Goal: Task Accomplishment & Management: Manage account settings

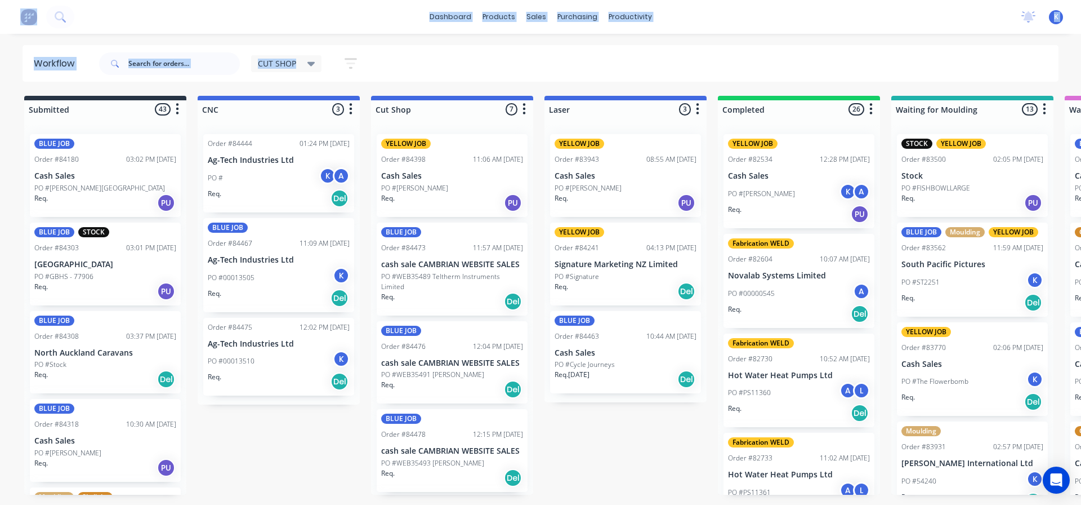
scroll to position [1521, 0]
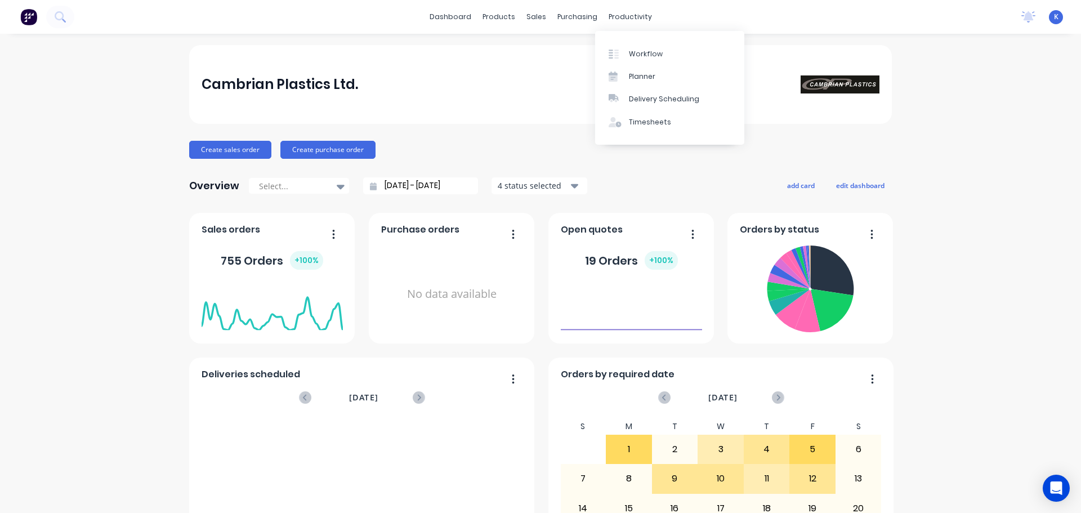
click at [628, 13] on div "productivity" at bounding box center [630, 16] width 55 height 17
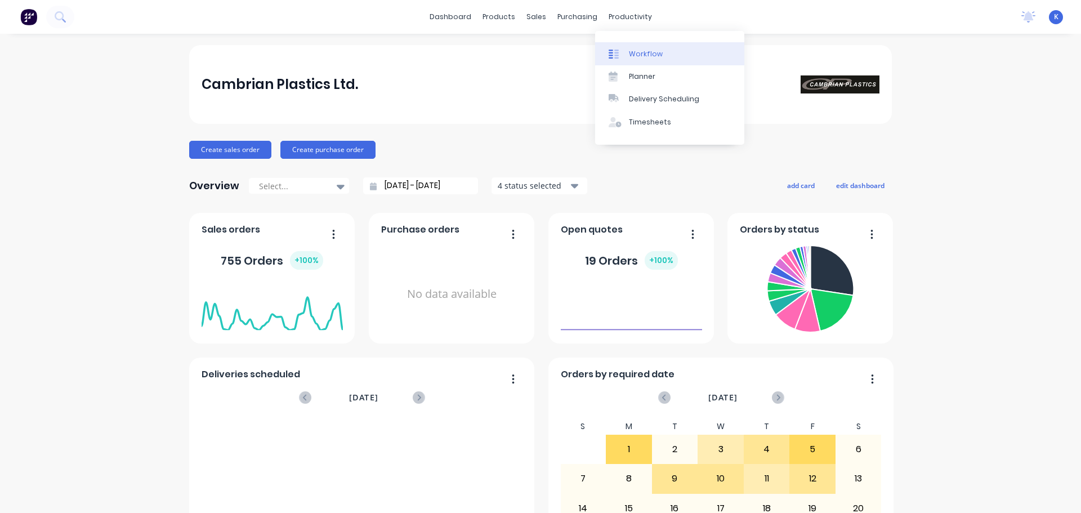
click at [649, 55] on div "Workflow" at bounding box center [646, 54] width 34 height 10
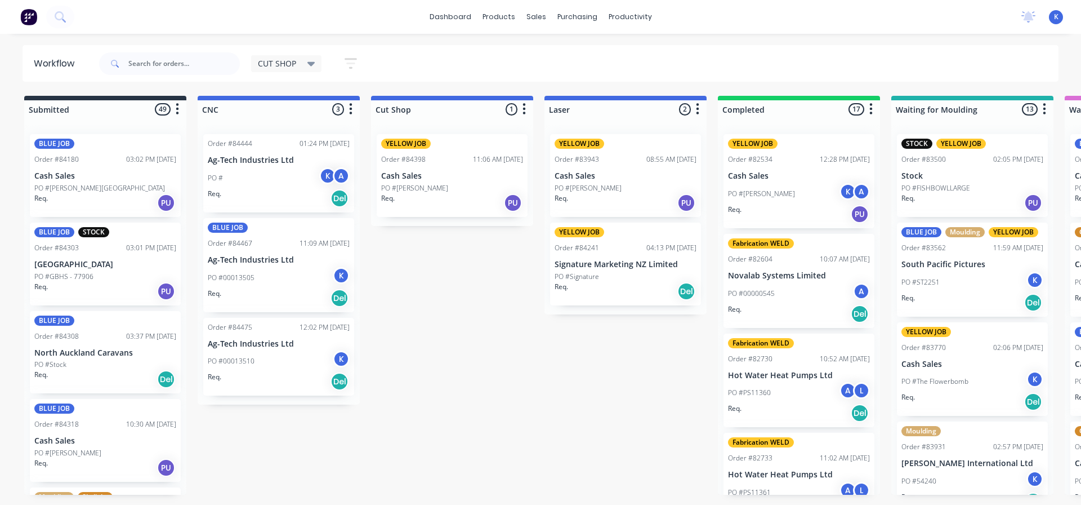
drag, startPoint x: 14, startPoint y: 163, endPoint x: 293, endPoint y: 472, distance: 416.7
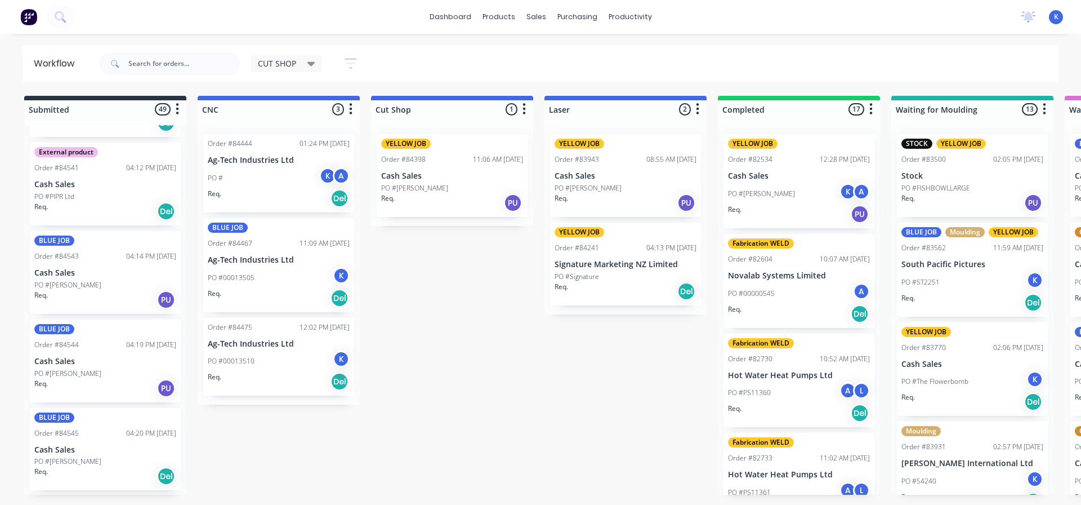
scroll to position [3882, 0]
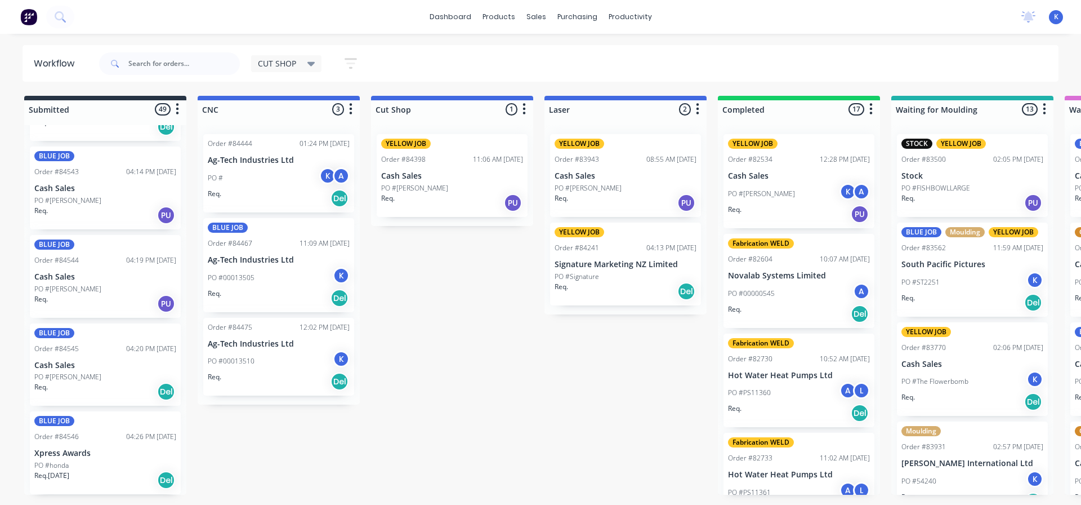
click at [58, 456] on p "Xpress Awards" at bounding box center [105, 453] width 142 height 10
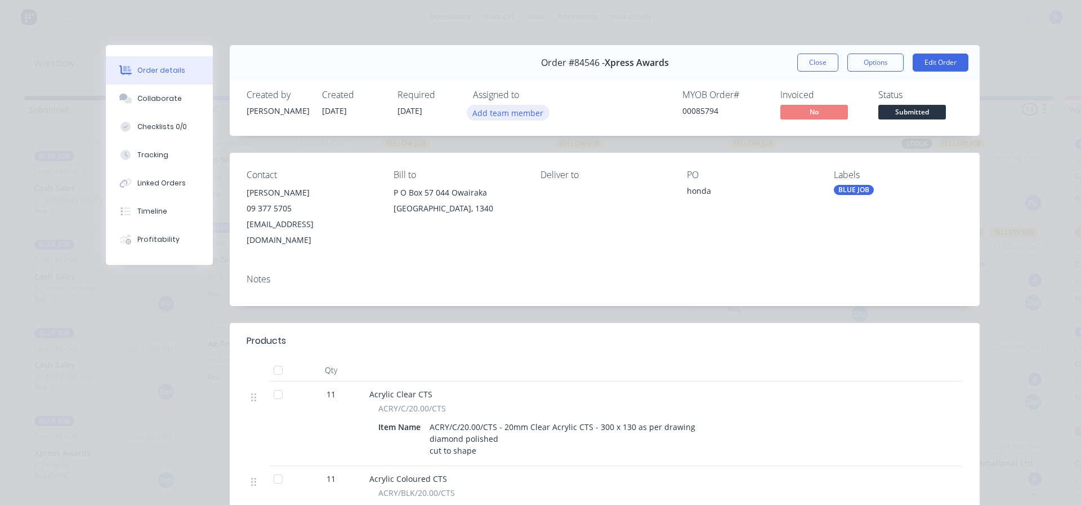
click at [498, 117] on button "Add team member" at bounding box center [508, 112] width 83 height 15
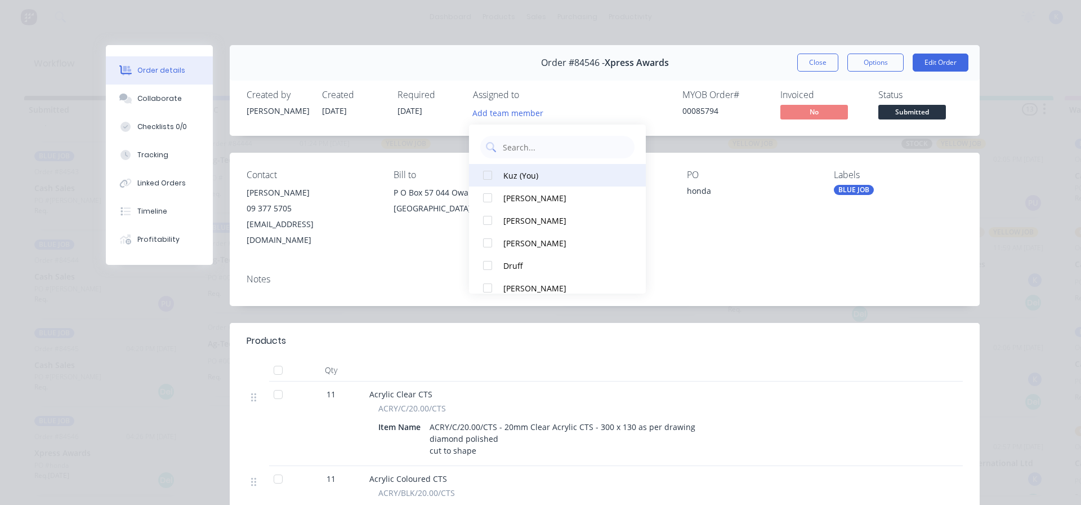
drag, startPoint x: 509, startPoint y: 172, endPoint x: 618, endPoint y: 174, distance: 109.3
click at [513, 171] on div "Kuz (You)" at bounding box center [563, 176] width 119 height 12
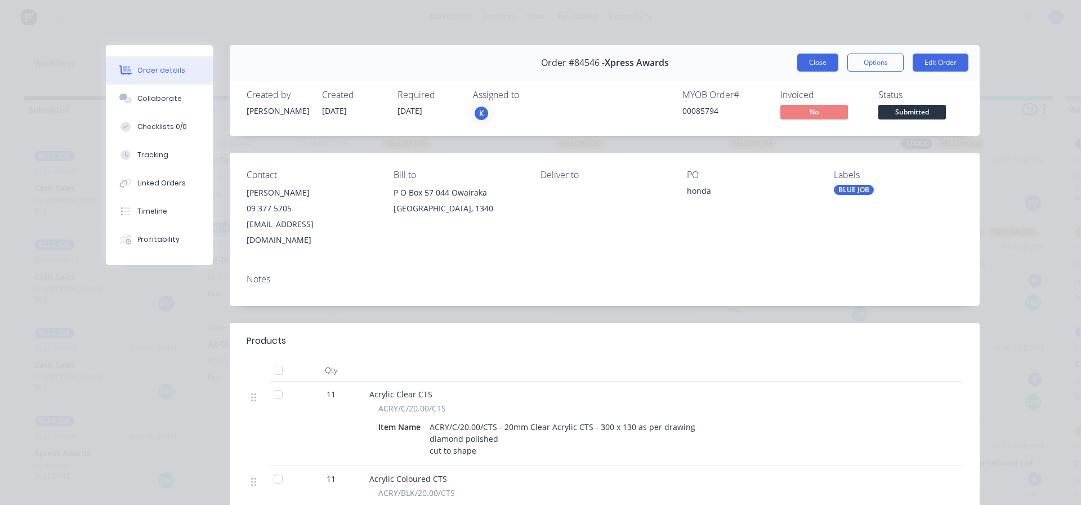
drag, startPoint x: 831, startPoint y: 55, endPoint x: 787, endPoint y: 60, distance: 43.6
click at [830, 55] on button "Close" at bounding box center [818, 63] width 41 height 18
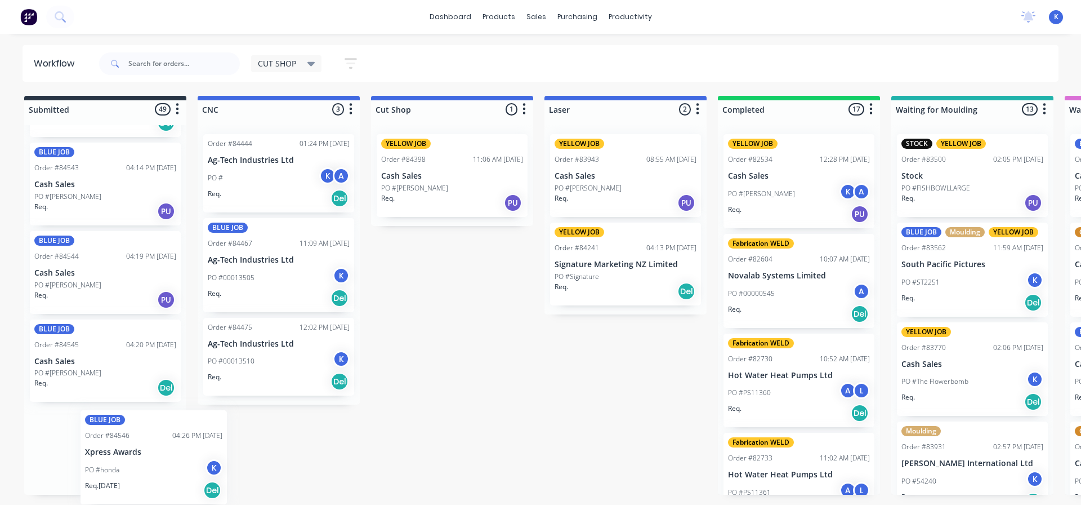
scroll to position [3889, 0]
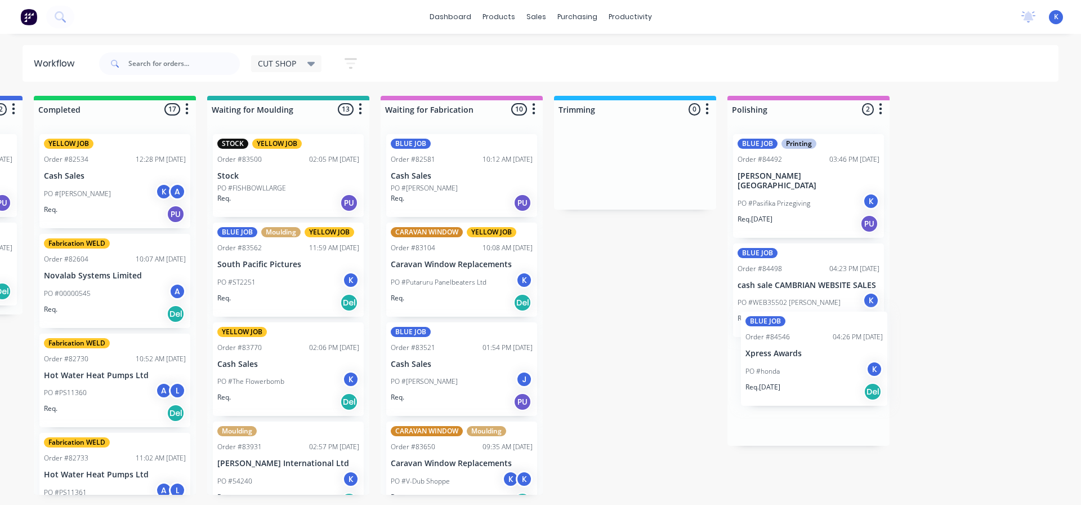
drag, startPoint x: 73, startPoint y: 471, endPoint x: 787, endPoint y: 371, distance: 721.7
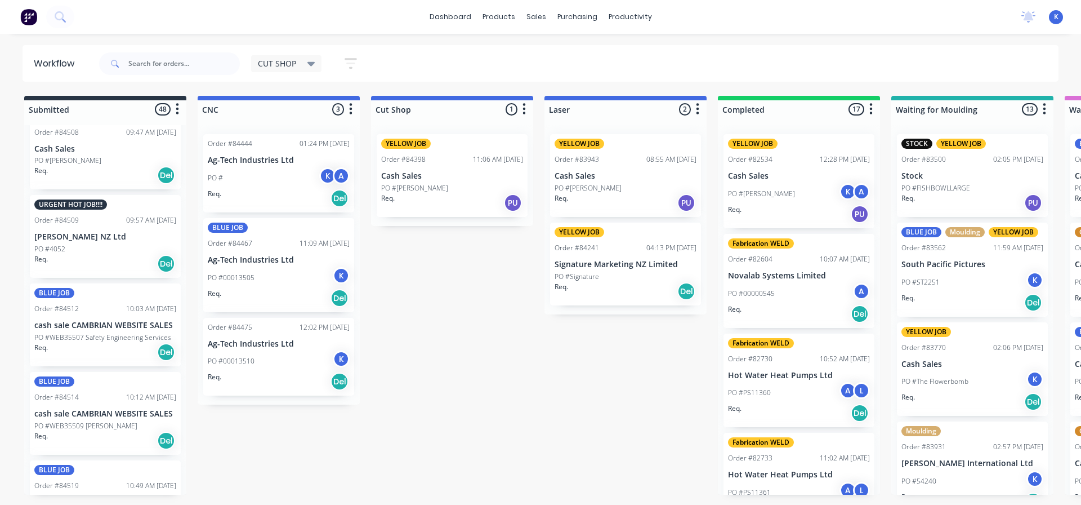
scroll to position [2273, 0]
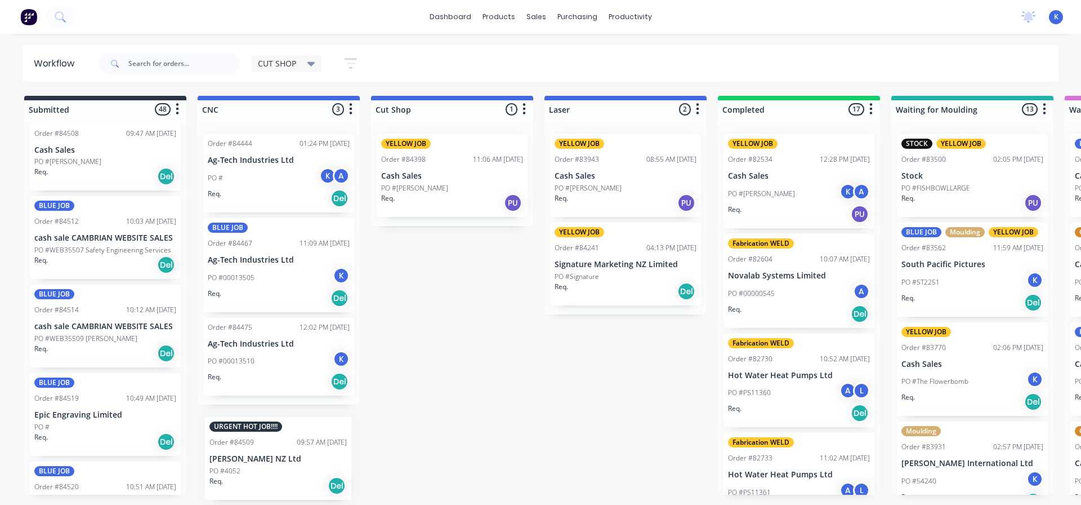
drag, startPoint x: 60, startPoint y: 234, endPoint x: 234, endPoint y: 449, distance: 275.9
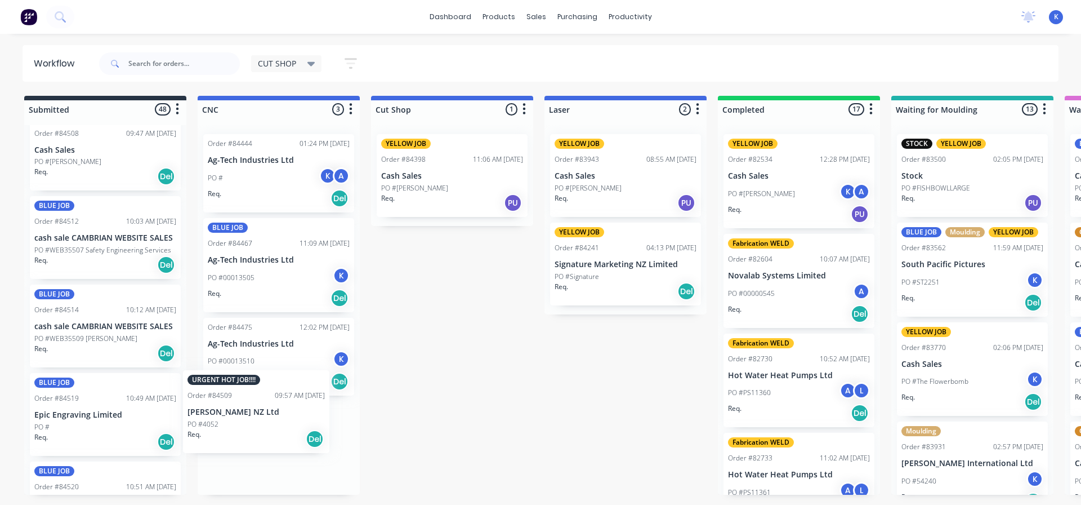
drag, startPoint x: 103, startPoint y: 270, endPoint x: 239, endPoint y: 422, distance: 203.8
click at [242, 423] on div "Order #84509" at bounding box center [230, 426] width 44 height 10
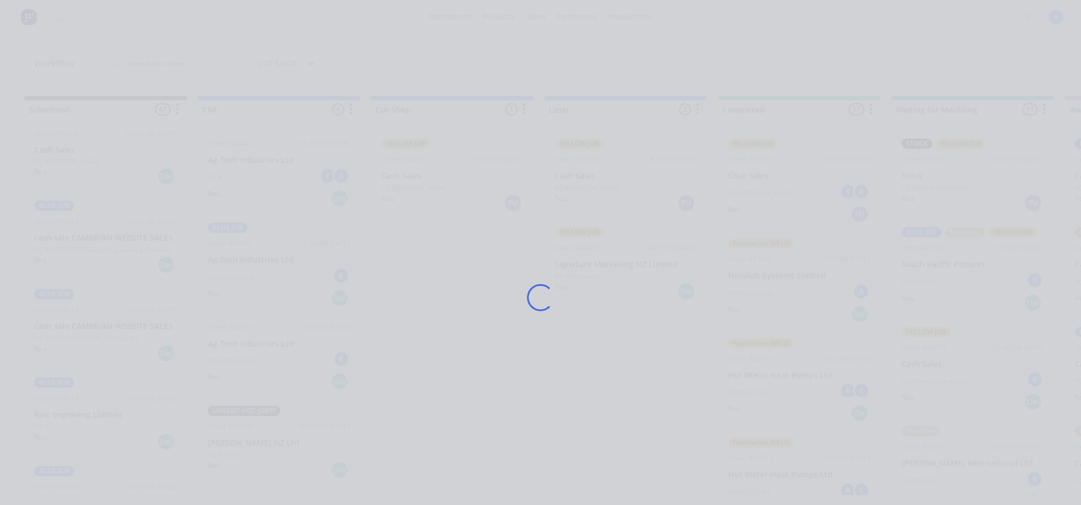
click at [242, 423] on div "Loading..." at bounding box center [540, 297] width 901 height 505
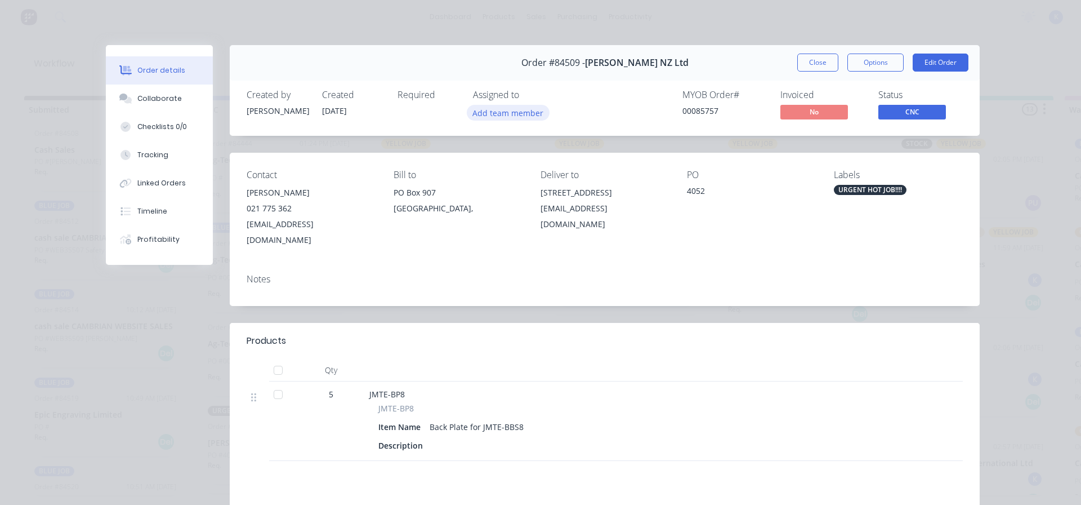
click at [483, 113] on button "Add team member" at bounding box center [508, 112] width 83 height 15
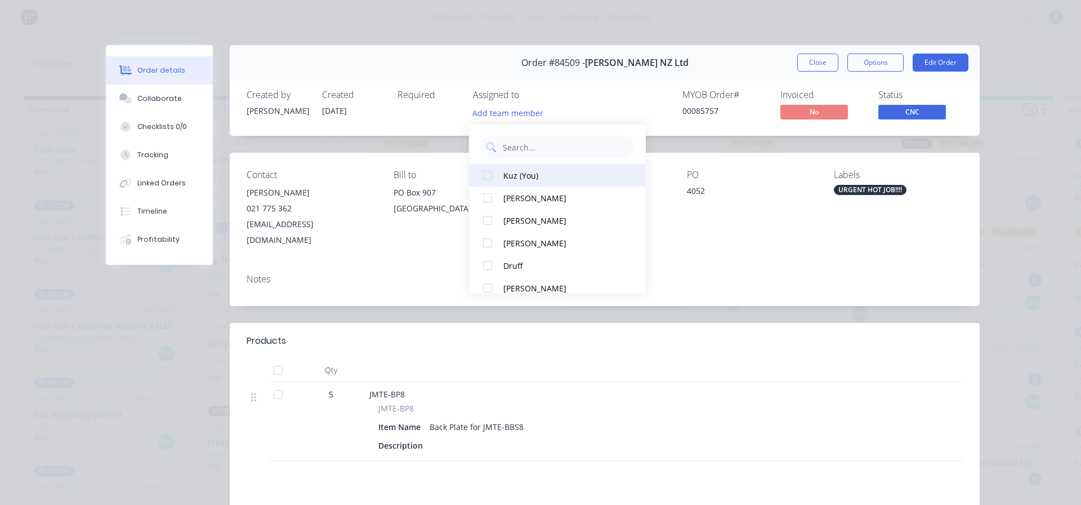
drag, startPoint x: 489, startPoint y: 172, endPoint x: 507, endPoint y: 170, distance: 17.7
click at [490, 172] on div at bounding box center [487, 175] width 23 height 23
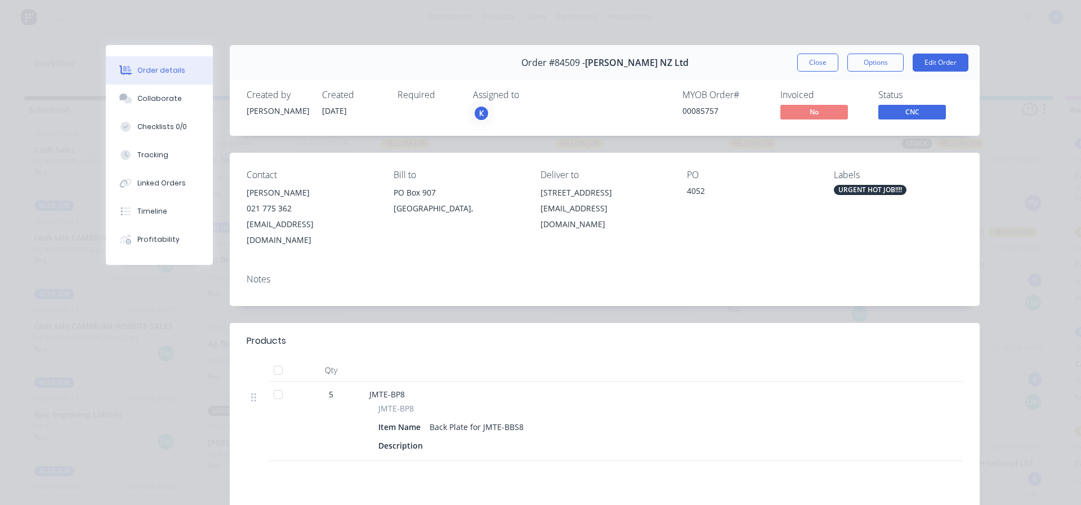
drag, startPoint x: 821, startPoint y: 58, endPoint x: 812, endPoint y: 64, distance: 10.5
click at [820, 60] on button "Close" at bounding box center [818, 63] width 41 height 18
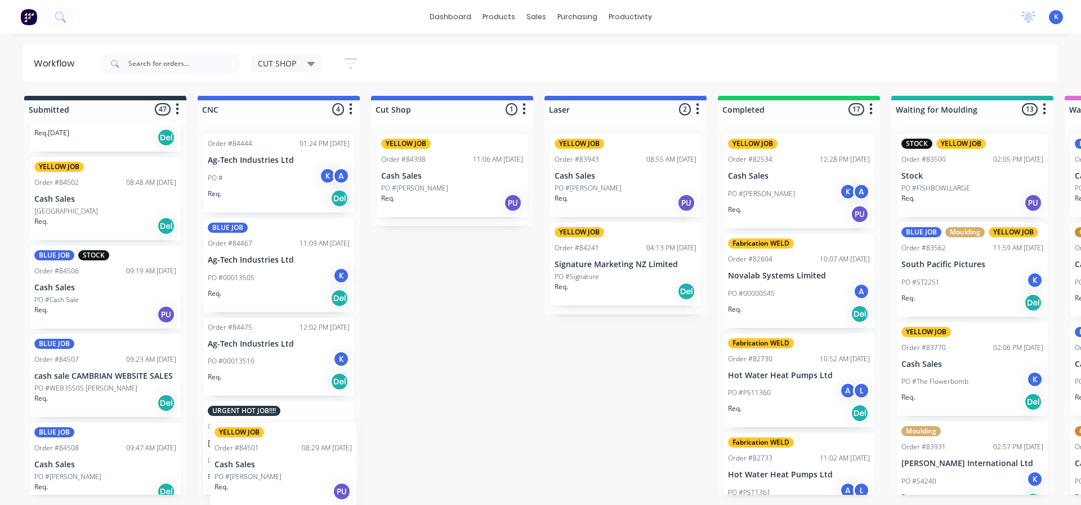
scroll to position [95, 0]
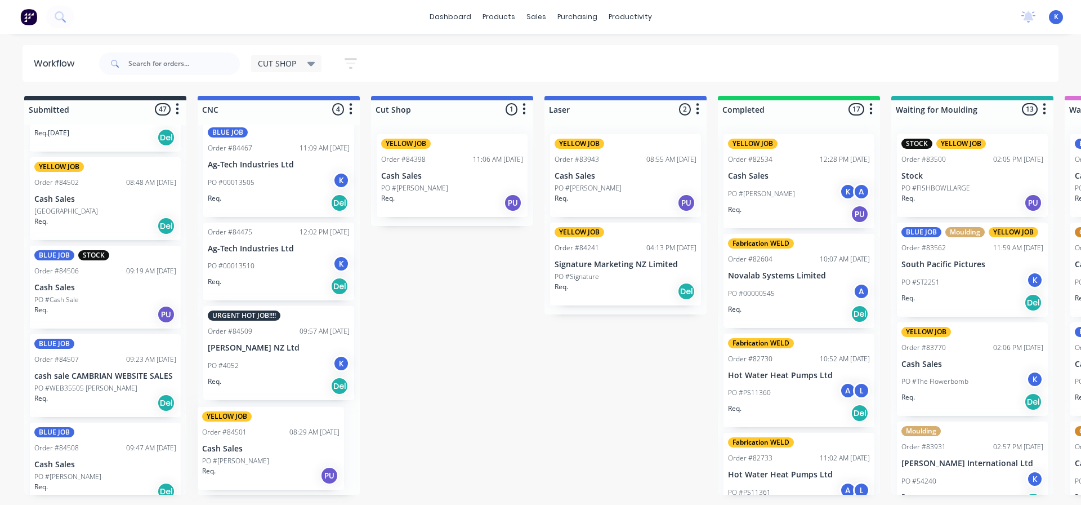
drag, startPoint x: 42, startPoint y: 175, endPoint x: 213, endPoint y: 433, distance: 309.8
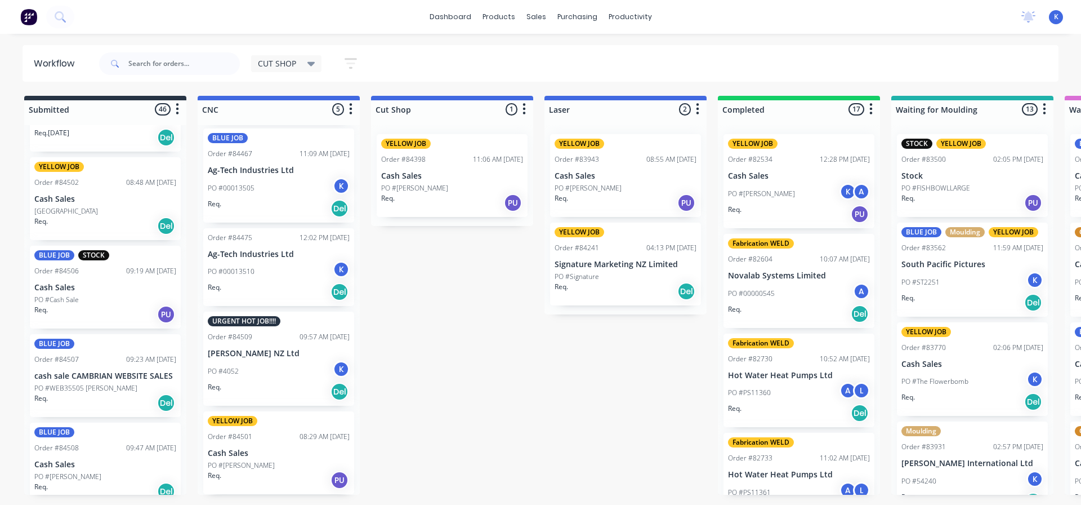
click at [232, 440] on div "Order #84501" at bounding box center [230, 436] width 44 height 10
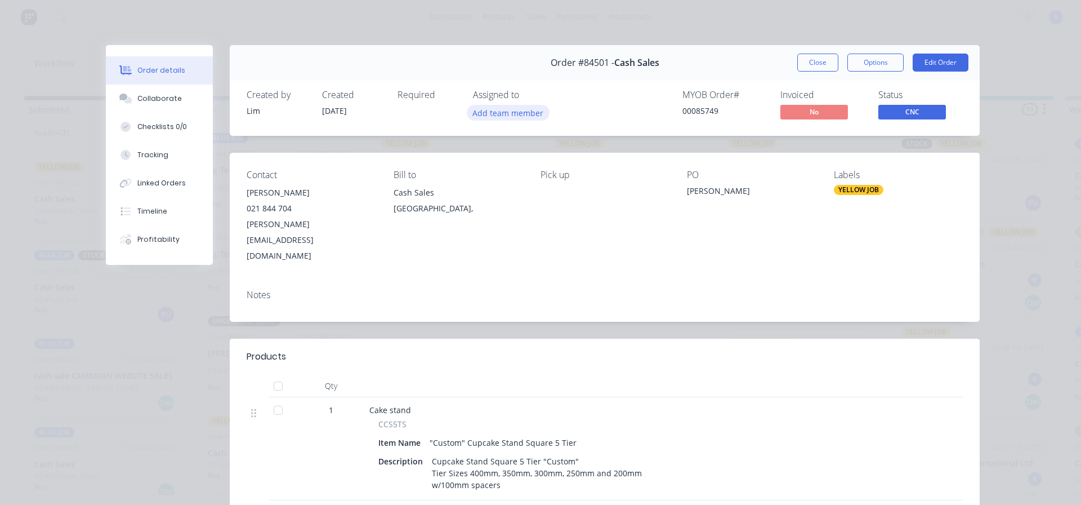
click at [478, 113] on button "Add team member" at bounding box center [508, 112] width 83 height 15
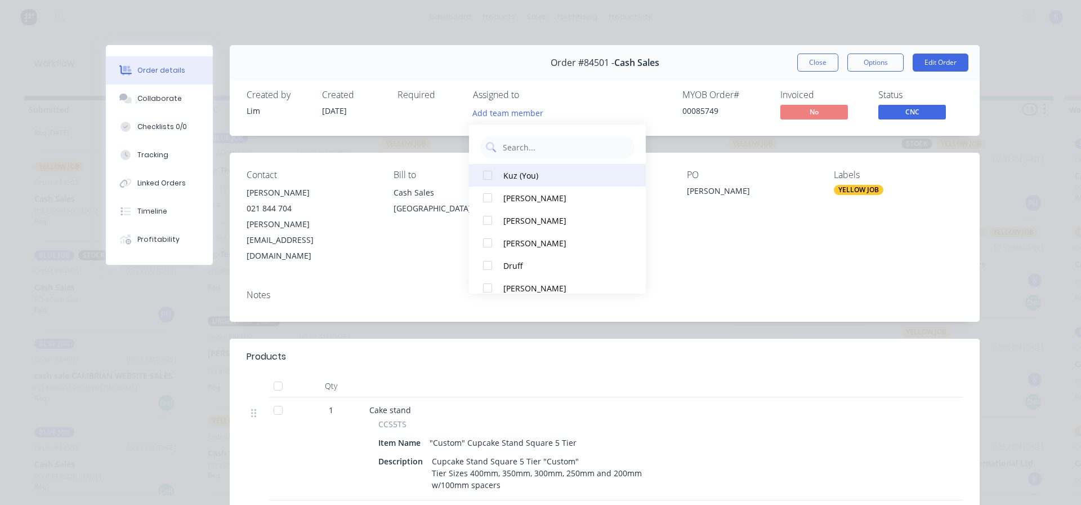
click at [509, 176] on div "Kuz (You)" at bounding box center [563, 176] width 119 height 12
click at [820, 59] on button "Close" at bounding box center [818, 63] width 41 height 18
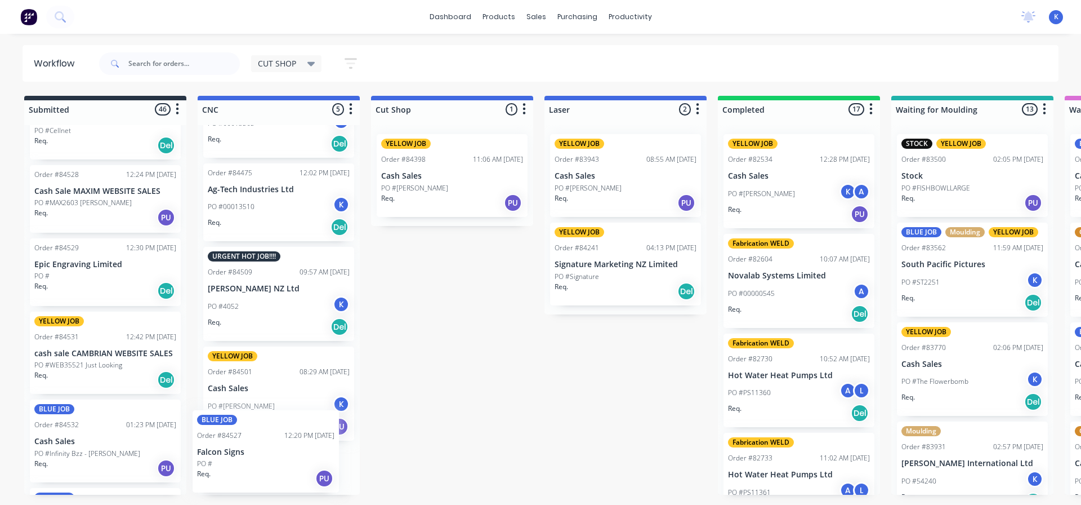
scroll to position [195, 0]
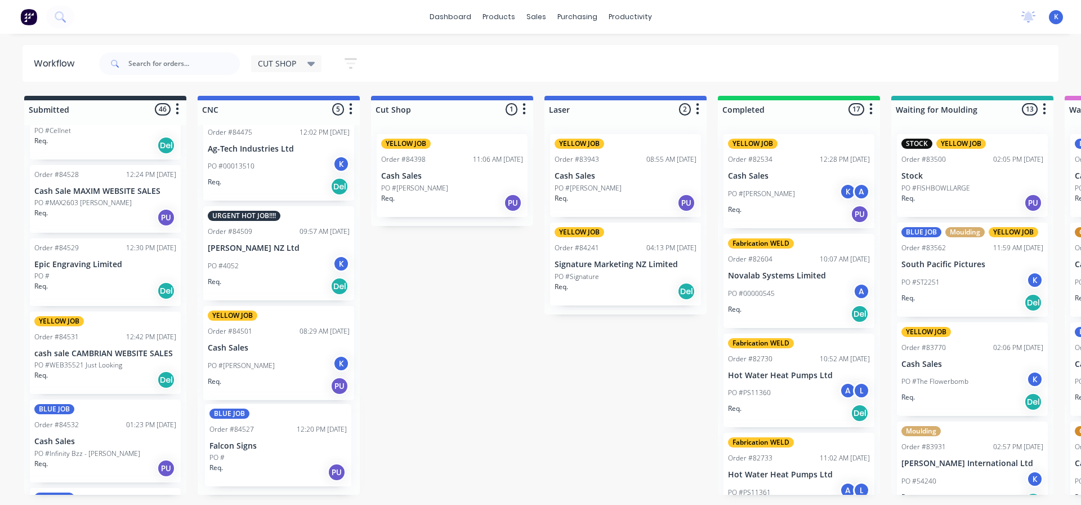
drag, startPoint x: 52, startPoint y: 204, endPoint x: 230, endPoint y: 448, distance: 301.6
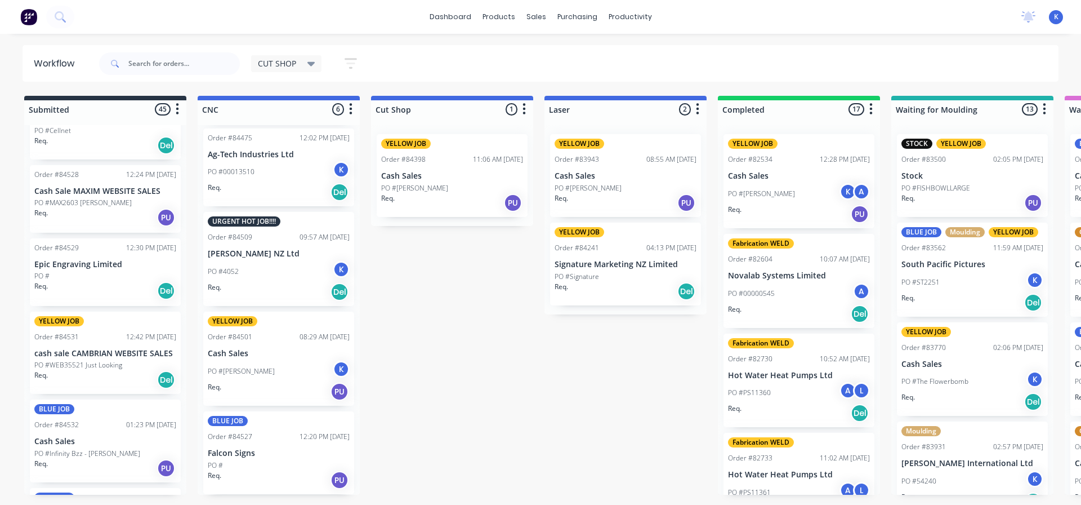
click at [235, 442] on div "BLUE JOB Order #84527 12:20 PM [DATE] Falcon Signs PO # Req. PU" at bounding box center [278, 452] width 151 height 83
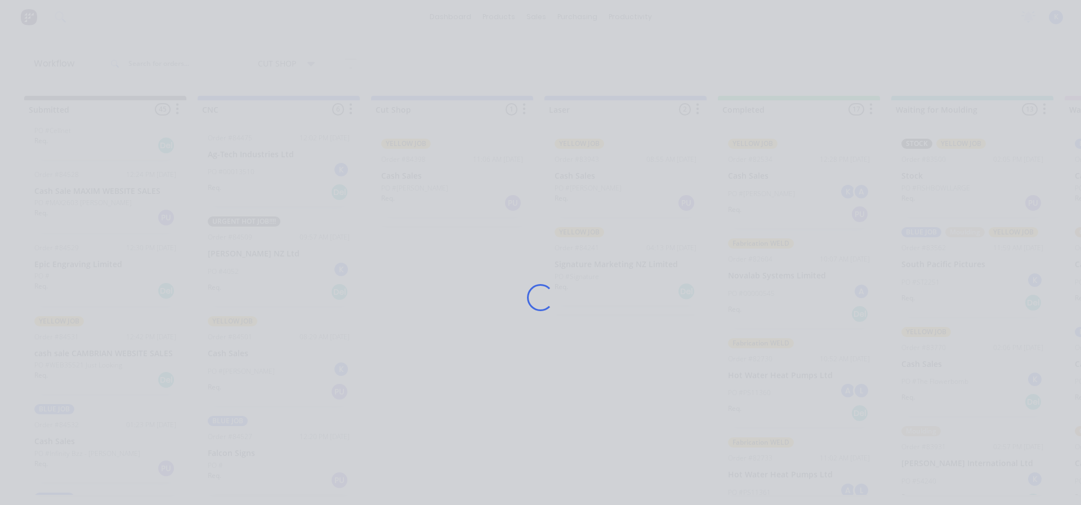
click at [235, 442] on div "Loading..." at bounding box center [540, 297] width 901 height 505
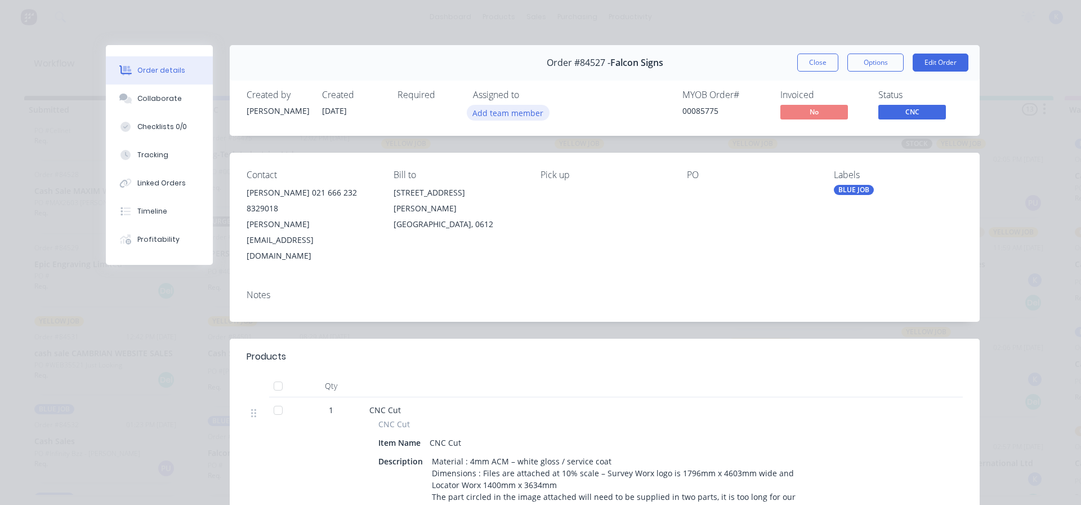
click at [511, 110] on button "Add team member" at bounding box center [508, 112] width 83 height 15
click at [810, 67] on button "Close" at bounding box center [818, 63] width 41 height 18
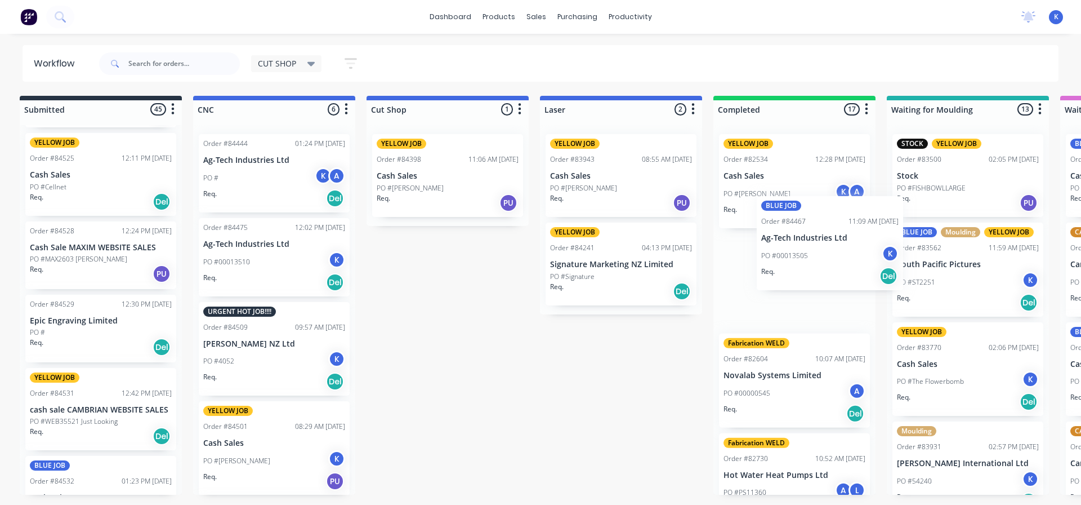
scroll to position [0, 7]
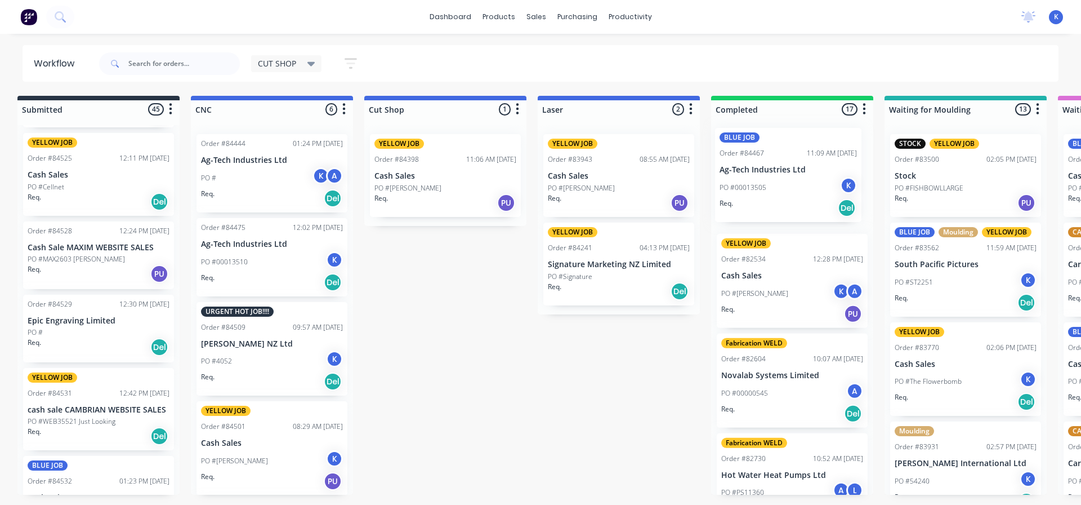
drag, startPoint x: 236, startPoint y: 264, endPoint x: 751, endPoint y: 176, distance: 522.9
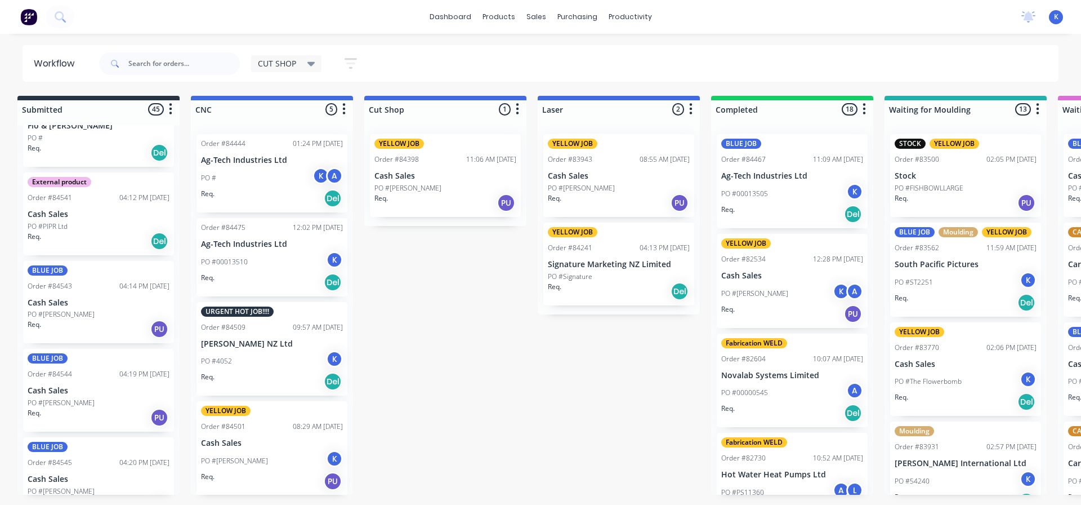
scroll to position [3529, 0]
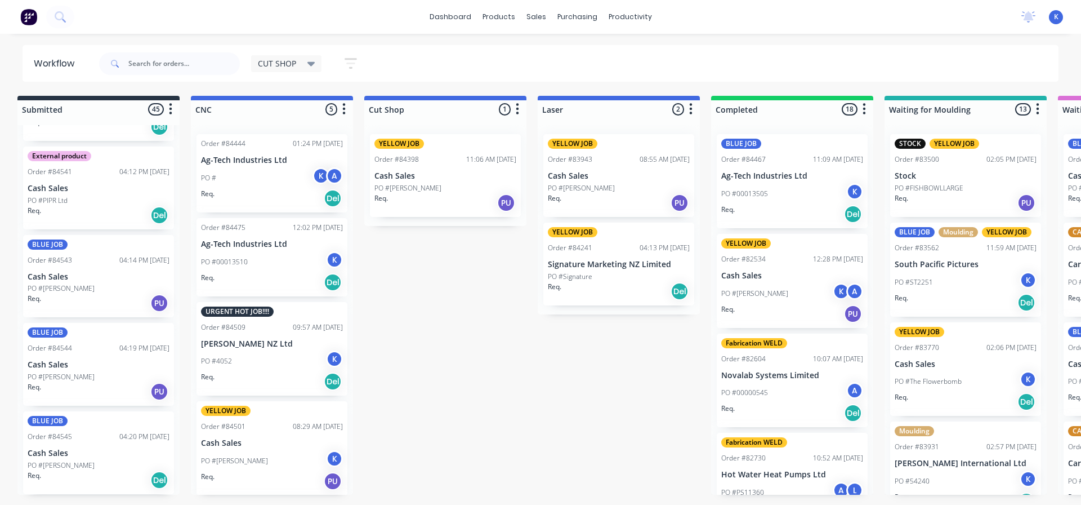
click at [51, 366] on p "Cash Sales" at bounding box center [99, 365] width 142 height 10
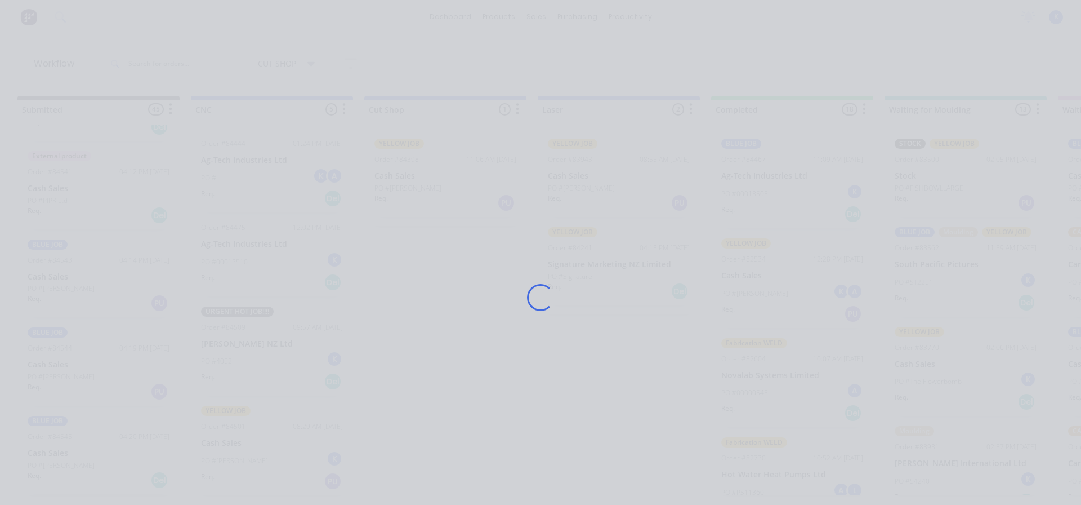
click at [51, 366] on div "Loading..." at bounding box center [540, 252] width 1081 height 505
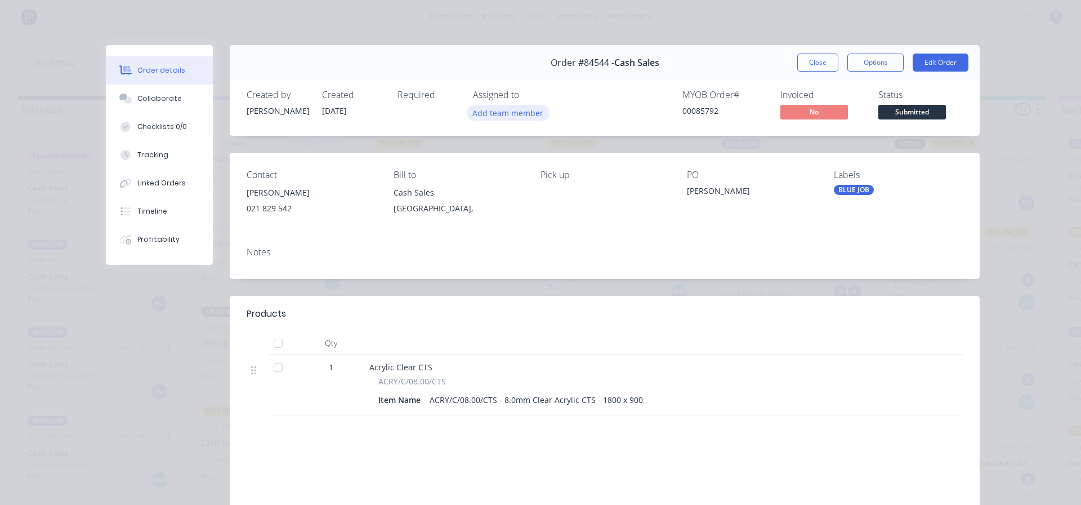
click at [488, 114] on button "Add team member" at bounding box center [508, 112] width 83 height 15
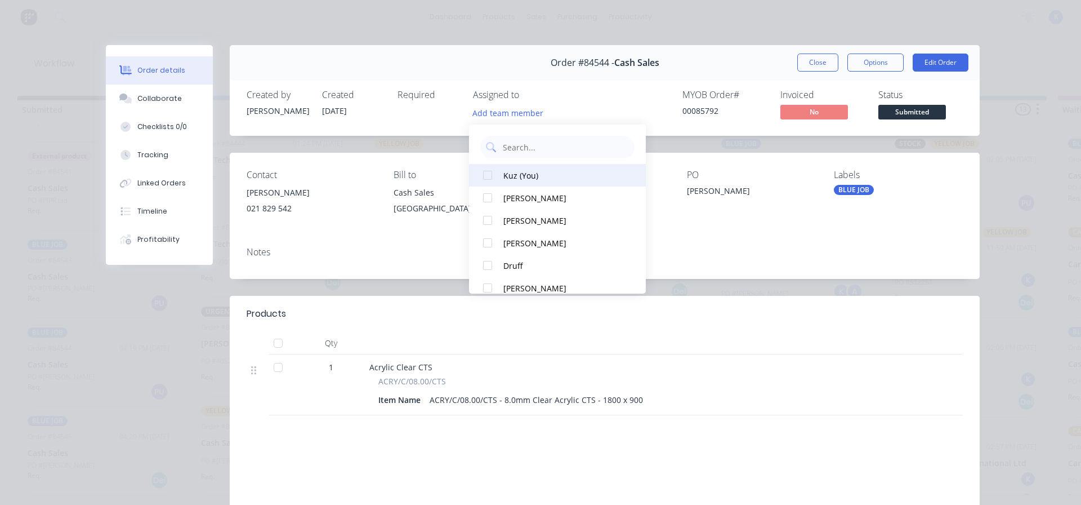
drag, startPoint x: 480, startPoint y: 170, endPoint x: 546, endPoint y: 184, distance: 66.8
click at [482, 170] on div at bounding box center [487, 175] width 23 height 23
click at [819, 56] on button "Close" at bounding box center [818, 63] width 41 height 18
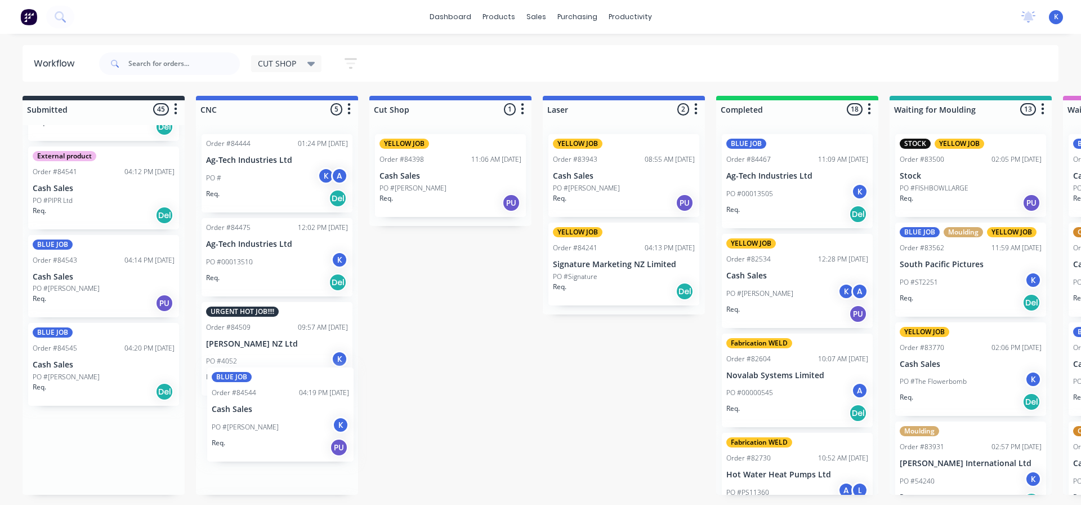
scroll to position [3, 0]
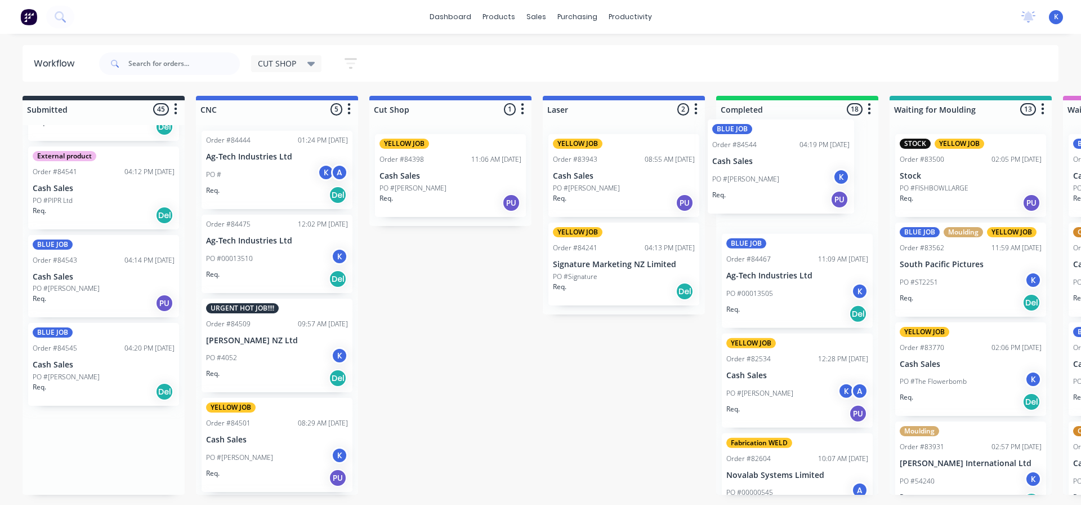
drag, startPoint x: 42, startPoint y: 382, endPoint x: 731, endPoint y: 181, distance: 717.6
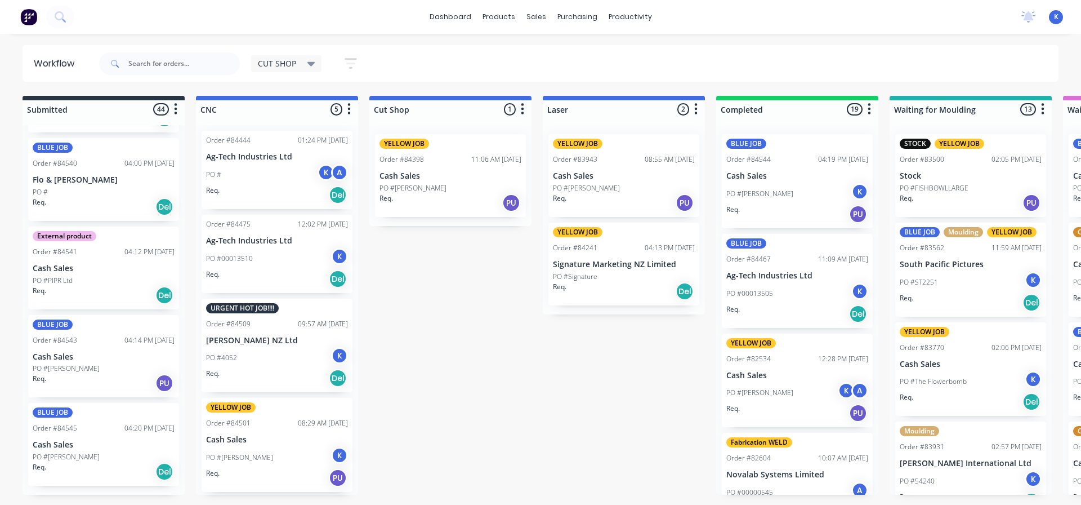
scroll to position [3441, 0]
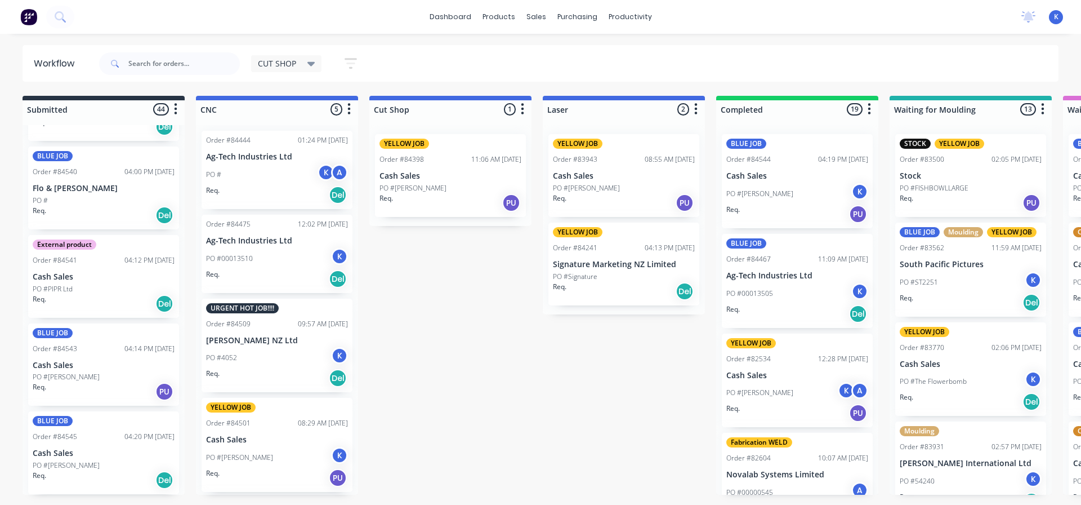
click at [54, 452] on p "Cash Sales" at bounding box center [104, 453] width 142 height 10
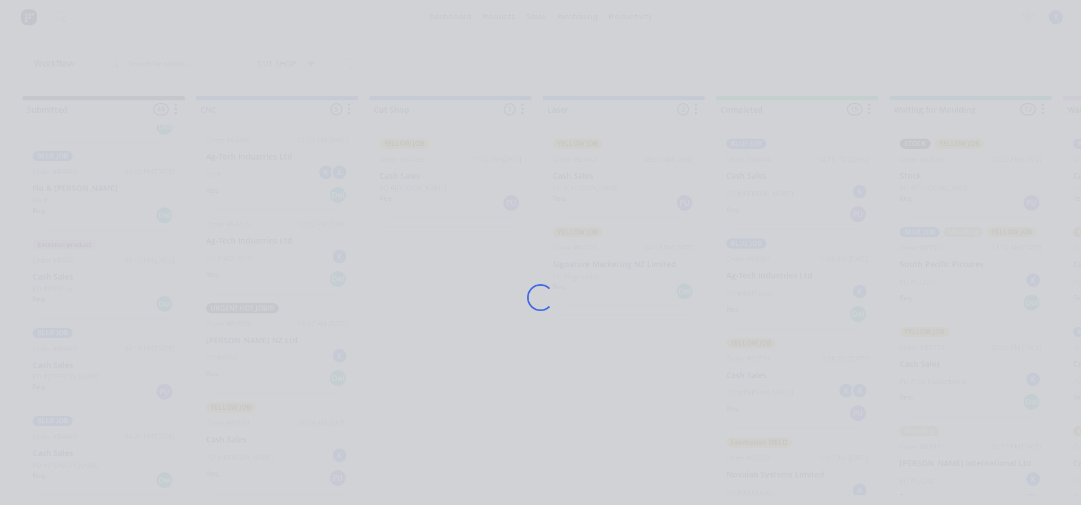
click at [54, 452] on div "Loading..." at bounding box center [540, 252] width 1081 height 505
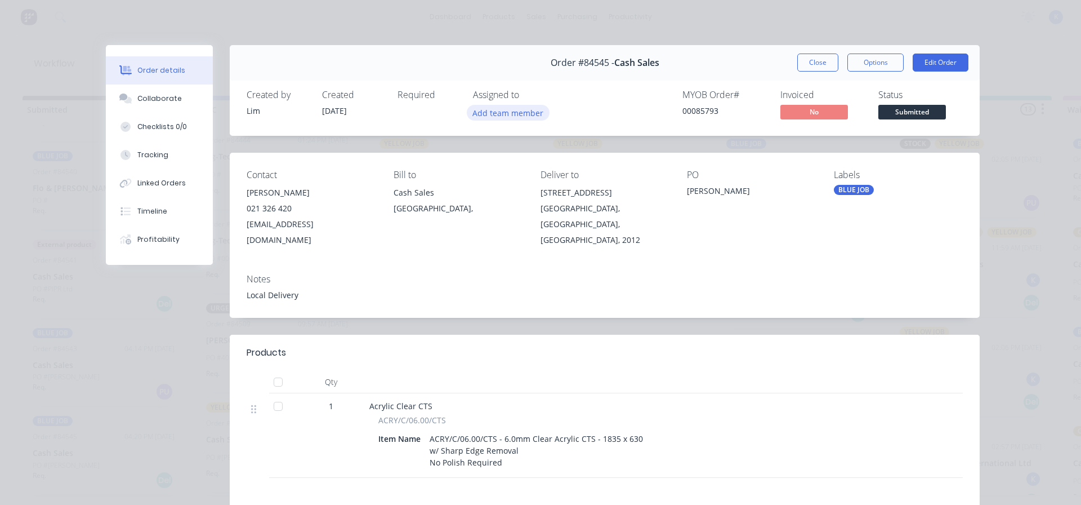
click at [482, 110] on button "Add team member" at bounding box center [508, 112] width 83 height 15
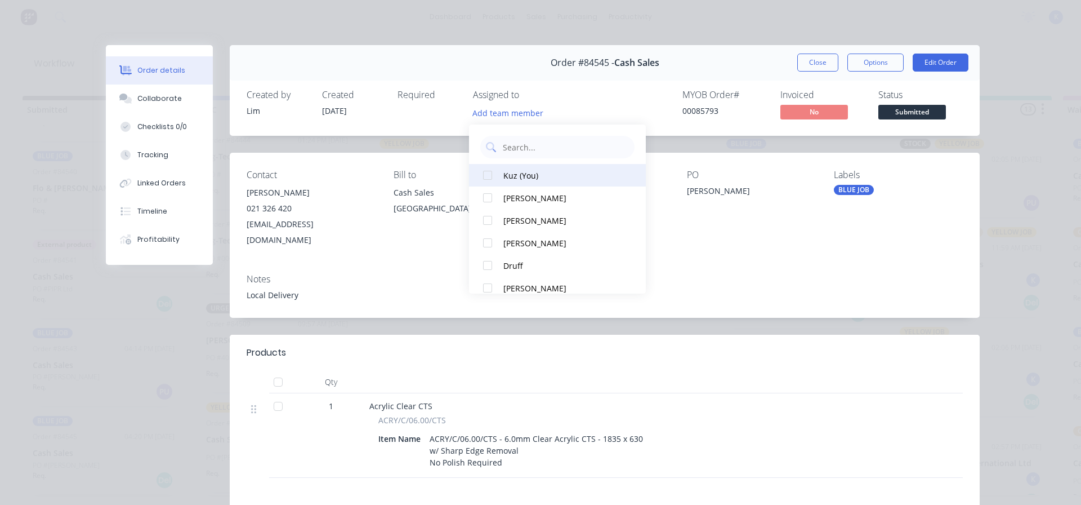
click at [483, 173] on div at bounding box center [487, 175] width 23 height 23
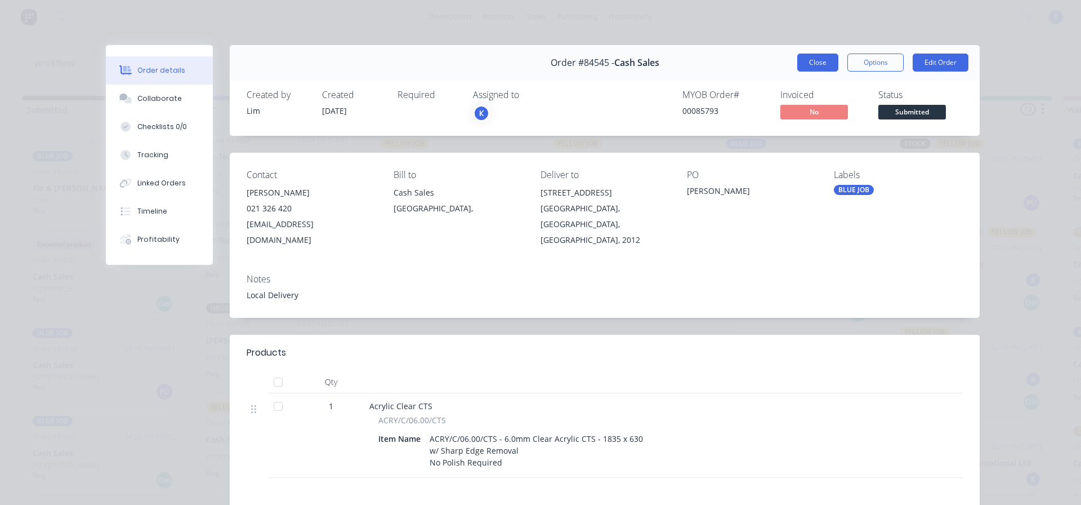
click at [813, 68] on button "Close" at bounding box center [818, 63] width 41 height 18
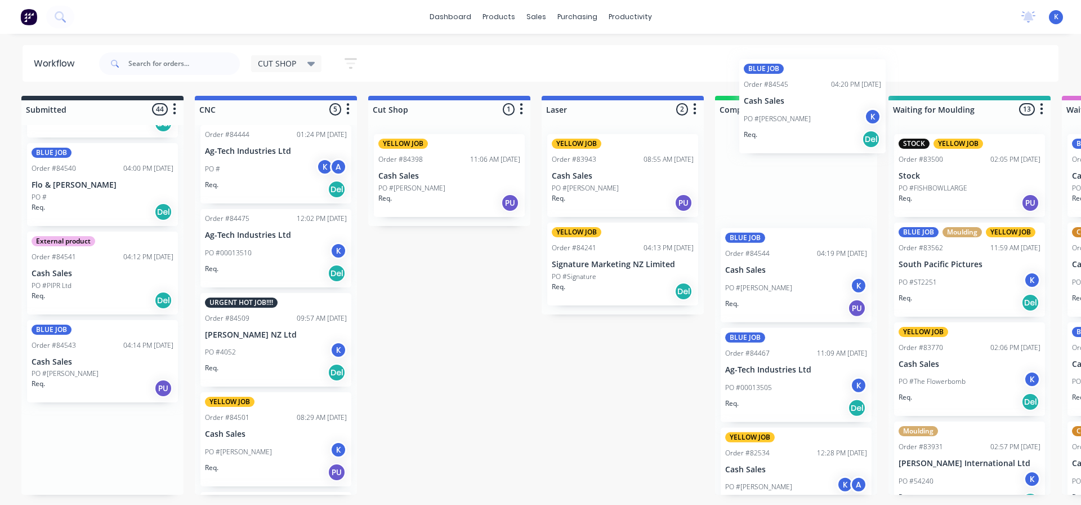
scroll to position [0, 6]
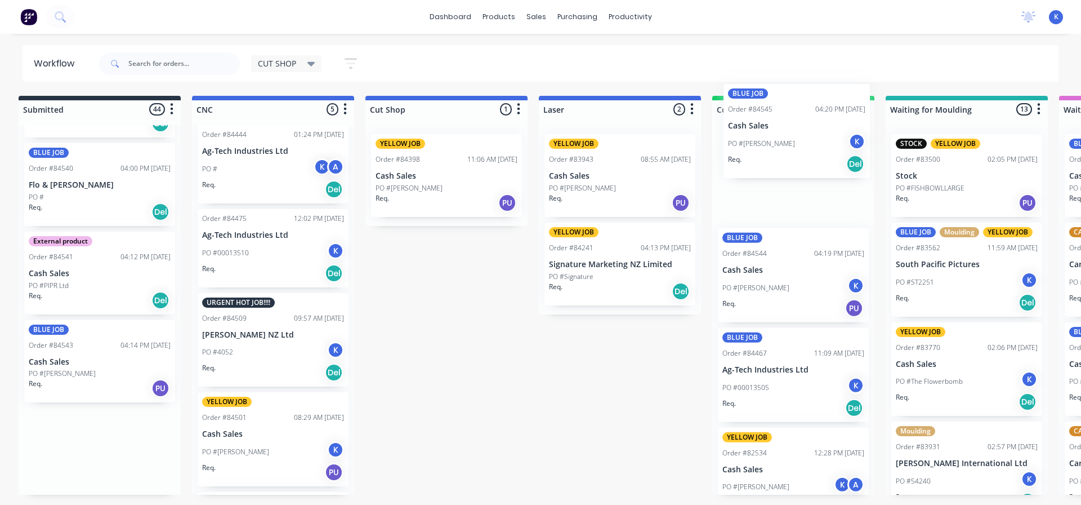
drag, startPoint x: 56, startPoint y: 451, endPoint x: 734, endPoint y: 143, distance: 744.8
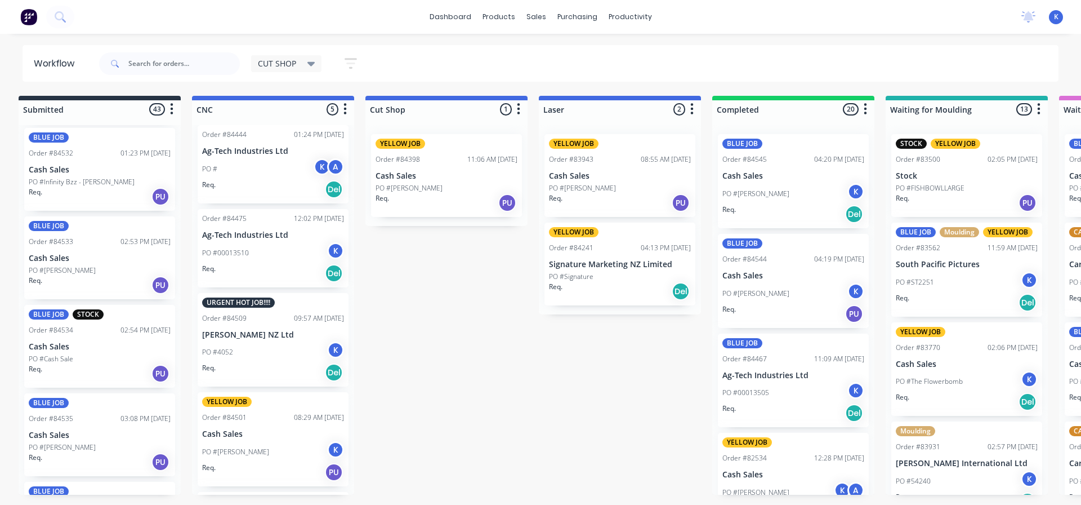
scroll to position [2902, 0]
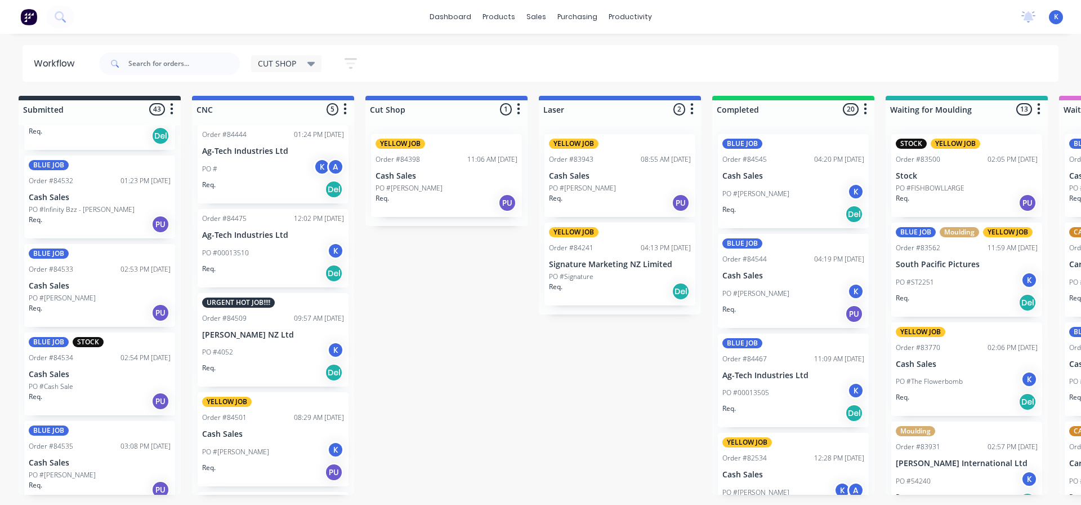
click at [55, 200] on p "Cash Sales" at bounding box center [100, 198] width 142 height 10
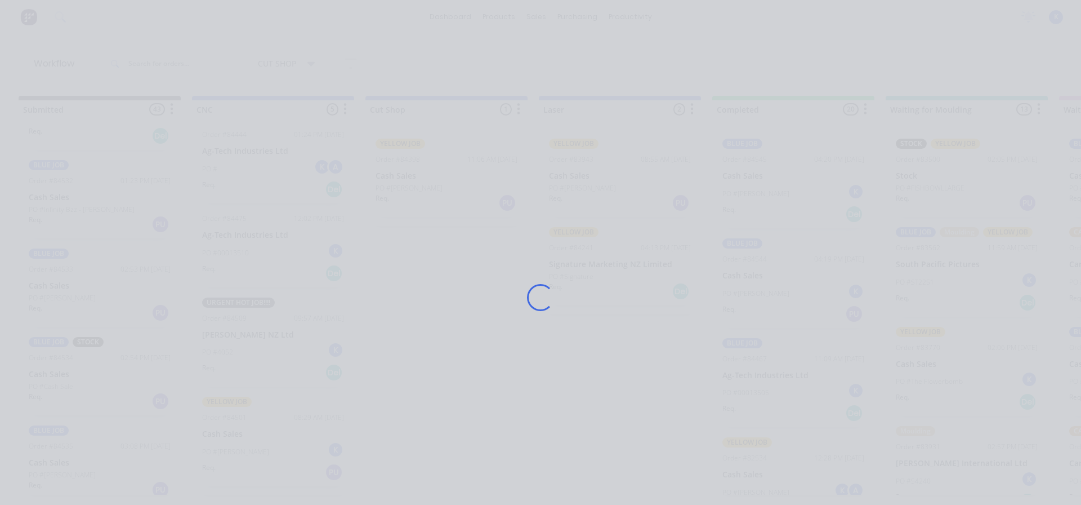
click at [55, 201] on div "Loading..." at bounding box center [540, 252] width 1081 height 505
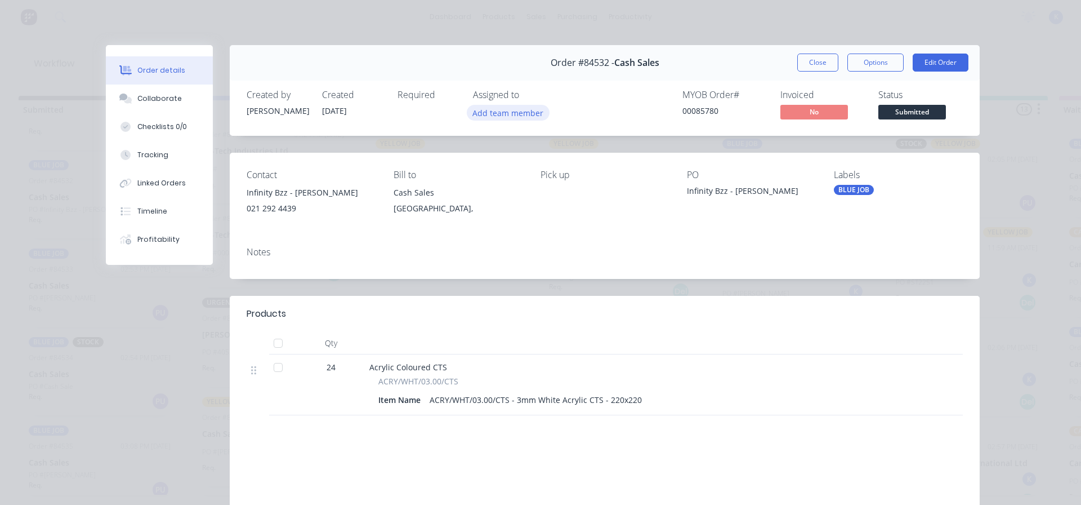
click at [478, 109] on button "Add team member" at bounding box center [508, 112] width 83 height 15
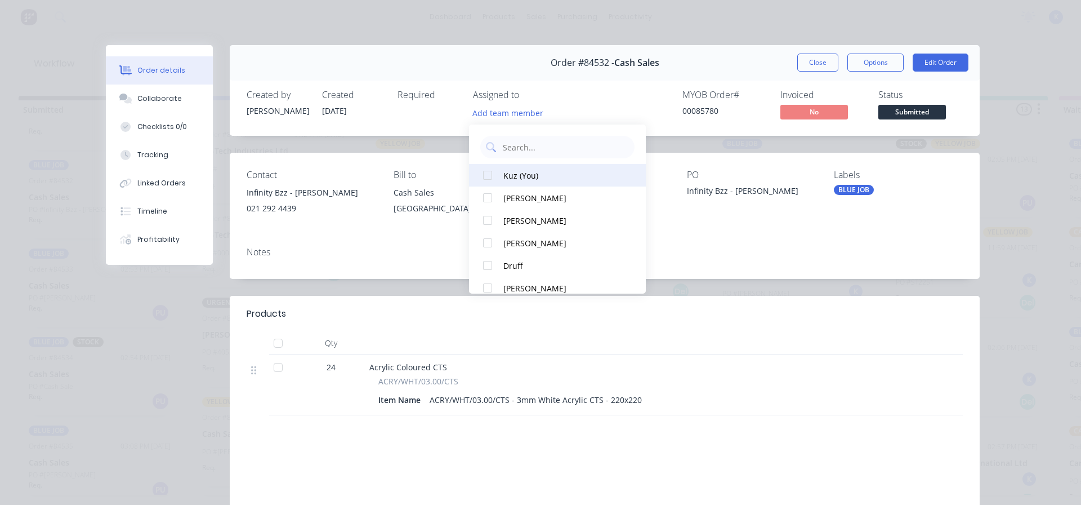
click at [495, 178] on div at bounding box center [487, 175] width 23 height 23
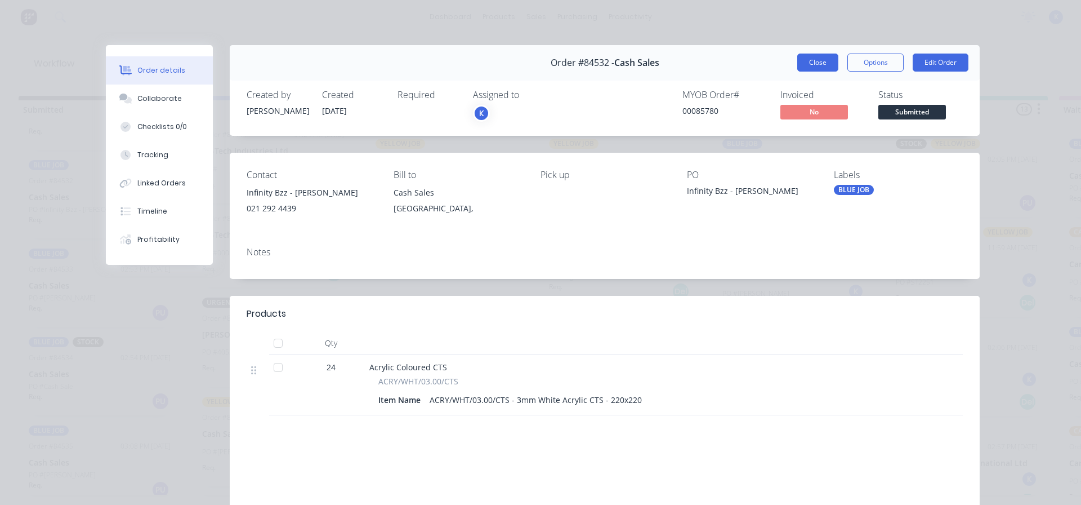
click at [815, 66] on button "Close" at bounding box center [818, 63] width 41 height 18
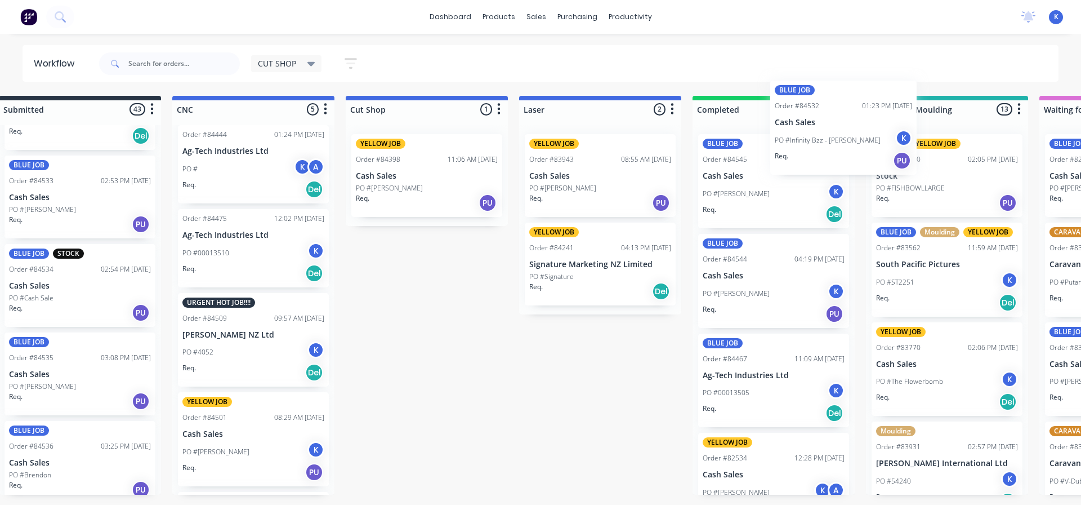
scroll to position [0, 38]
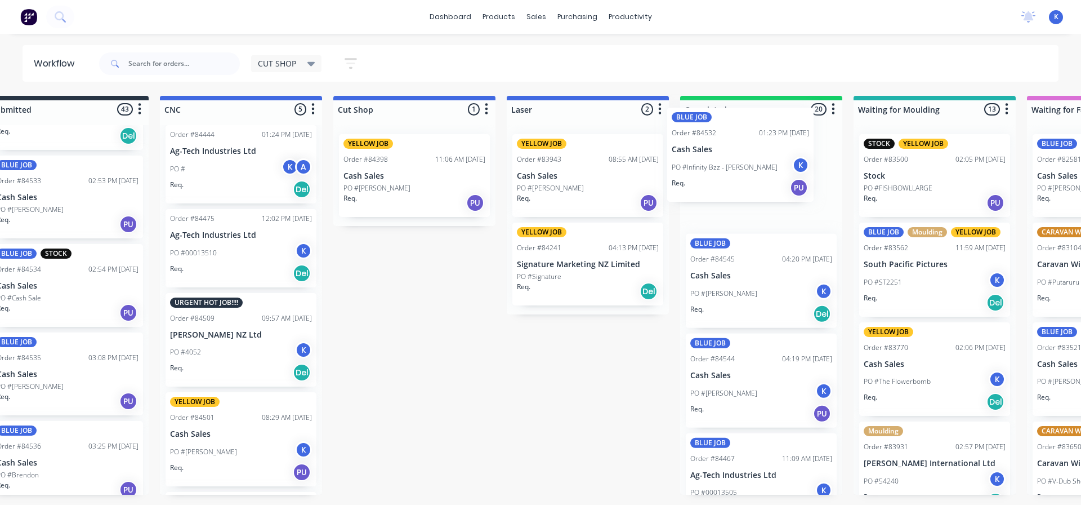
drag, startPoint x: 54, startPoint y: 212, endPoint x: 701, endPoint y: 167, distance: 649.3
